Goal: Find specific page/section: Find specific page/section

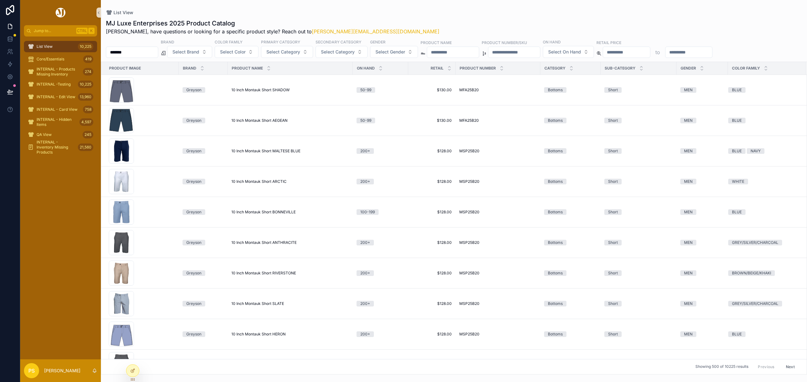
click at [141, 54] on input "*******" at bounding box center [132, 52] width 52 height 9
click at [210, 57] on button "Select Brand" at bounding box center [197, 52] width 45 height 12
click at [203, 126] on div "[PERSON_NAME]" at bounding box center [213, 128] width 76 height 10
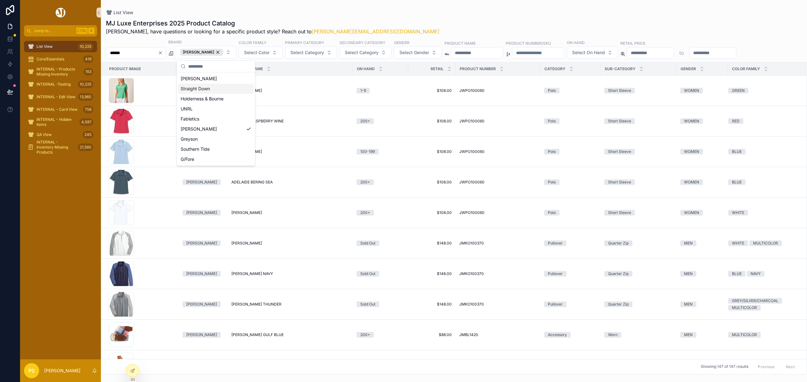
click at [410, 15] on div "MJ Luxe Enterprises 2025 Product Catalog Philip, have questions or looking for …" at bounding box center [454, 195] width 706 height 360
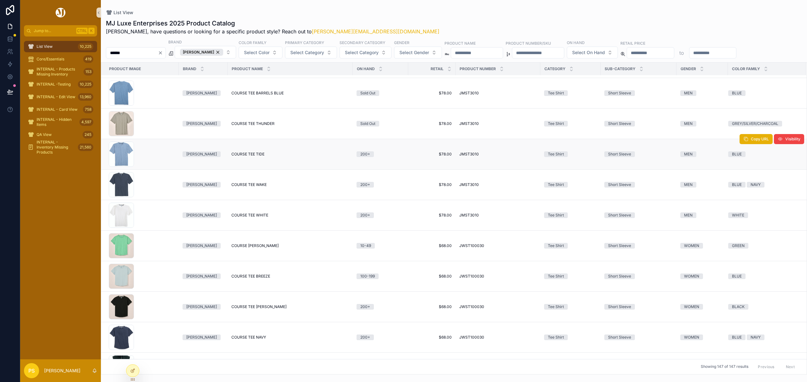
scroll to position [1048, 0]
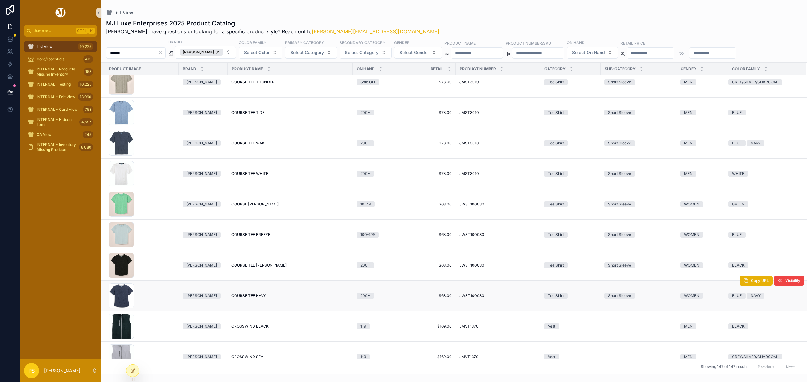
click at [253, 299] on span "COURSE TEE NAVY" at bounding box center [248, 296] width 35 height 5
drag, startPoint x: 65, startPoint y: 46, endPoint x: 135, endPoint y: 49, distance: 71.0
click at [65, 46] on div "List View 10,225" at bounding box center [61, 47] width 66 height 10
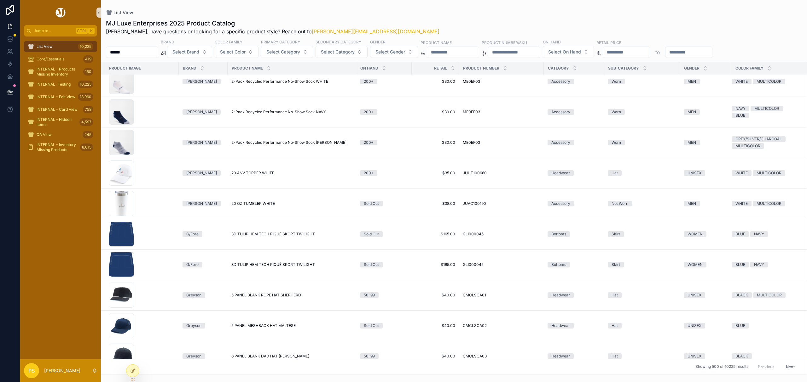
click at [141, 52] on input "******" at bounding box center [132, 52] width 52 height 9
paste input "*****"
type input "**********"
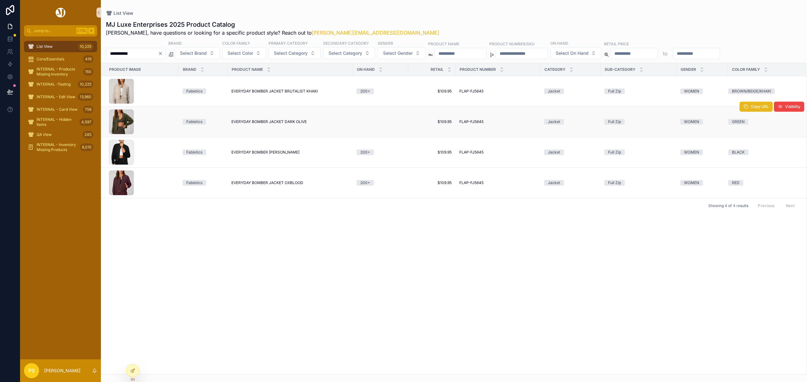
click at [756, 109] on span "Copy URL" at bounding box center [759, 106] width 18 height 5
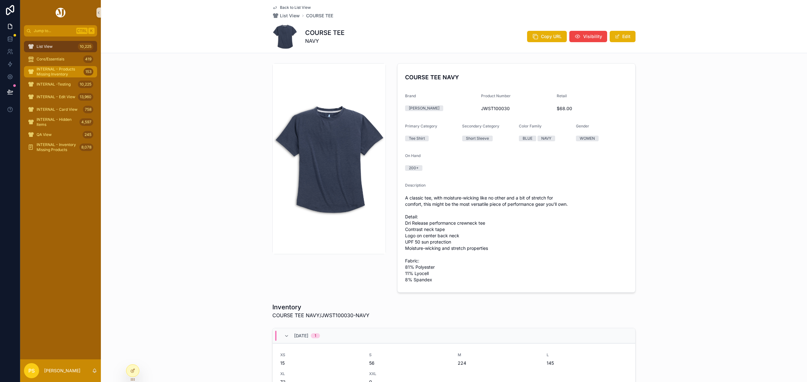
click at [62, 71] on span "INTERNAL - Products Missing Inventory" at bounding box center [59, 72] width 44 height 10
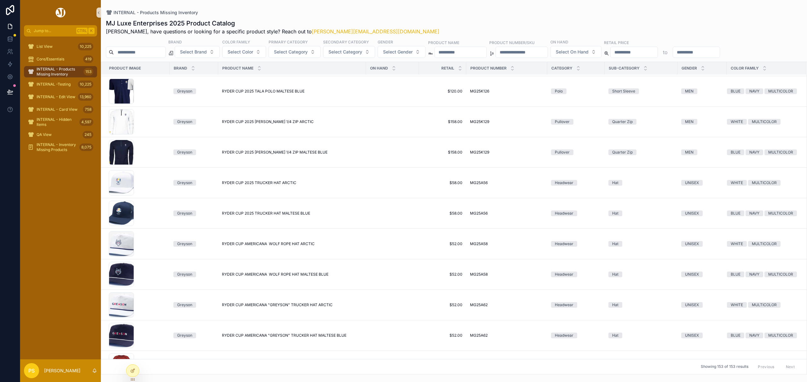
scroll to position [1758, 0]
click at [257, 153] on span "RYDER CUP 2025 [PERSON_NAME] 1/4 ZIP MALTESE BLUE" at bounding box center [275, 152] width 106 height 5
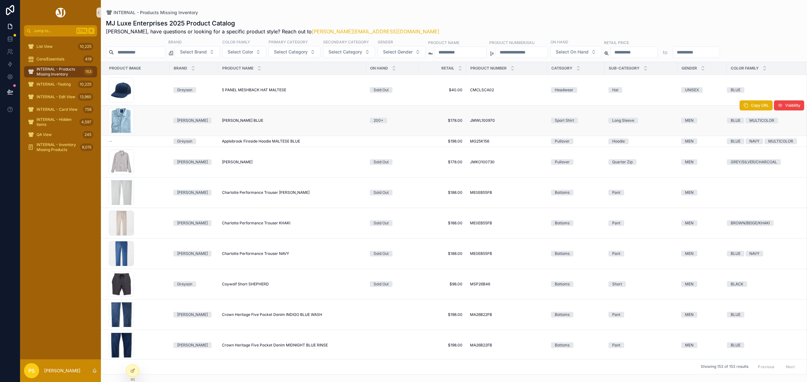
click at [239, 121] on span "[PERSON_NAME] BLUE" at bounding box center [242, 120] width 41 height 5
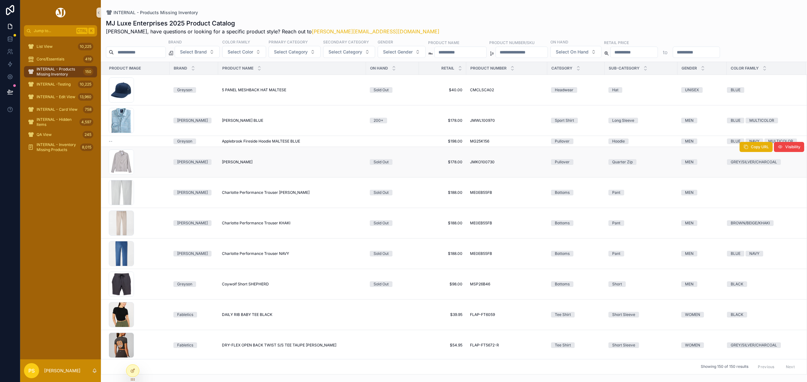
click at [226, 165] on span "[PERSON_NAME]" at bounding box center [237, 162] width 31 height 5
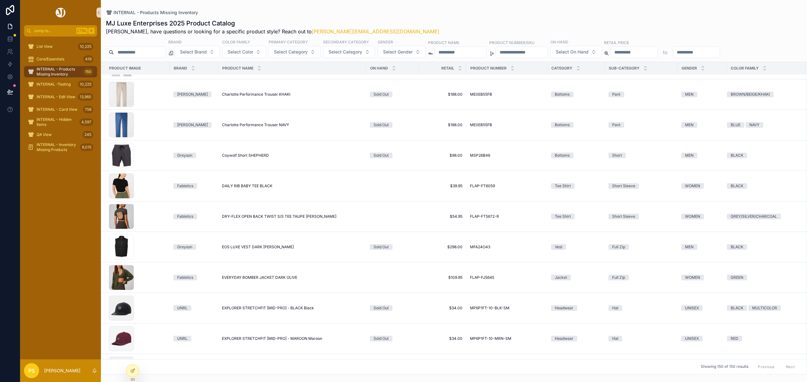
scroll to position [210, 0]
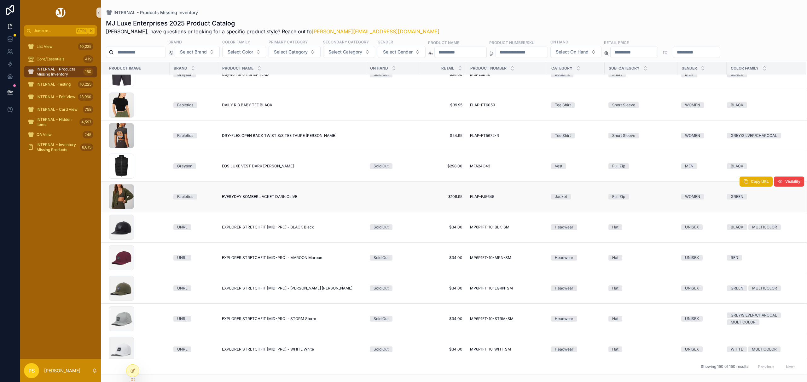
click at [265, 199] on span "EVERYDAY BOMBER JACKET DARK OLIVE" at bounding box center [259, 196] width 75 height 5
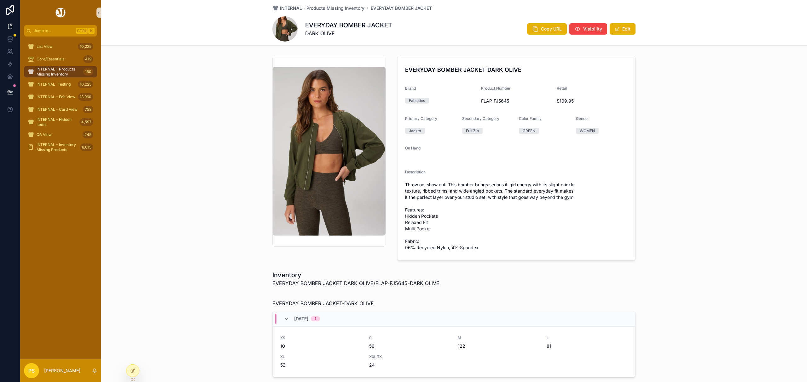
click at [496, 102] on span "FLAP-FJ5645" at bounding box center [516, 101] width 71 height 6
copy span "FLAP-FJ5645"
